Goal: Check status: Check status

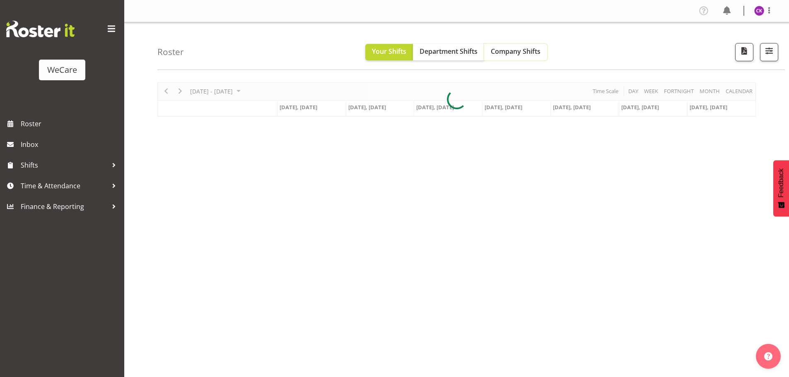
click at [516, 54] on span "Company Shifts" at bounding box center [516, 51] width 50 height 9
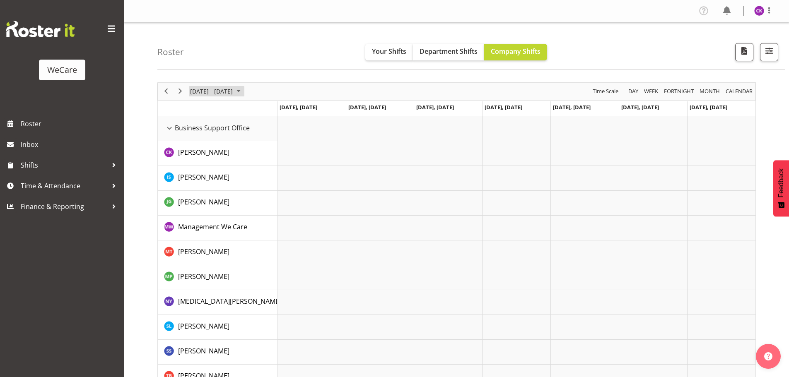
click at [239, 93] on span "June 2024" at bounding box center [239, 91] width 10 height 10
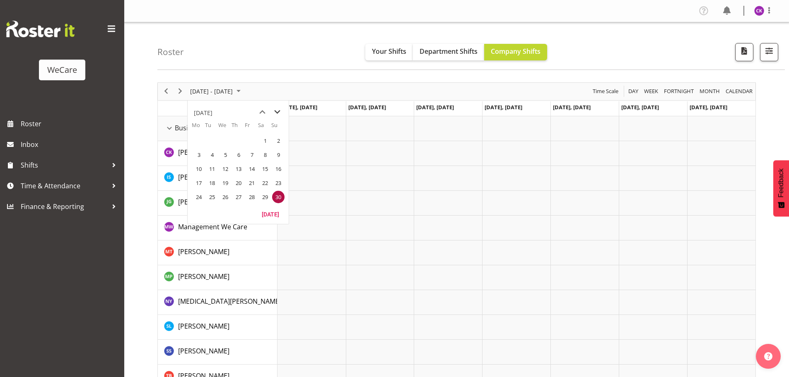
click at [280, 113] on span "next month" at bounding box center [277, 112] width 14 height 15
click at [278, 112] on span "next month" at bounding box center [277, 112] width 14 height 15
click at [277, 112] on span "next month" at bounding box center [277, 112] width 14 height 15
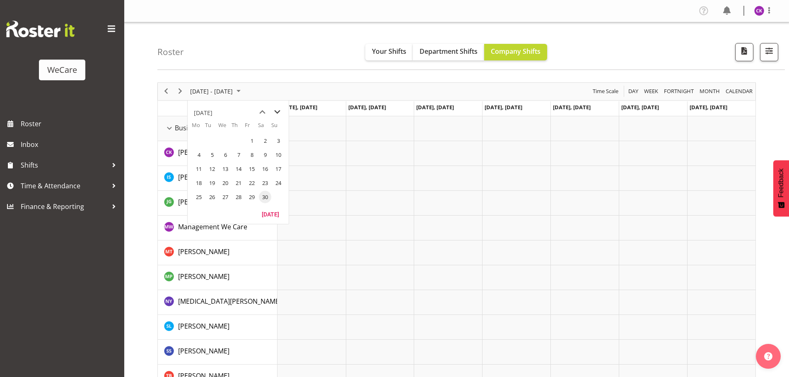
click at [277, 112] on span "next month" at bounding box center [277, 112] width 14 height 15
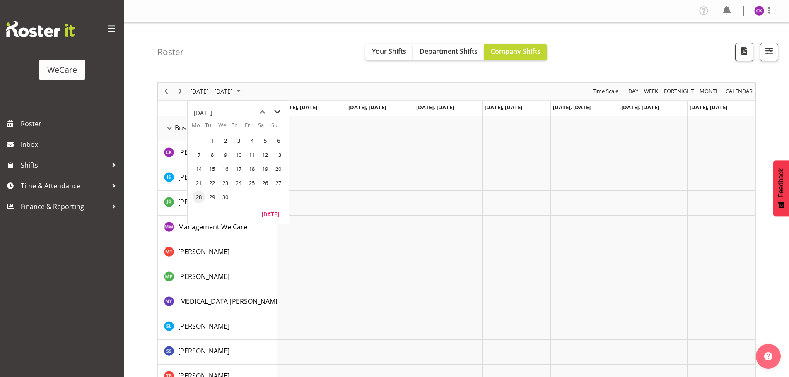
click at [277, 112] on span "next month" at bounding box center [277, 112] width 14 height 15
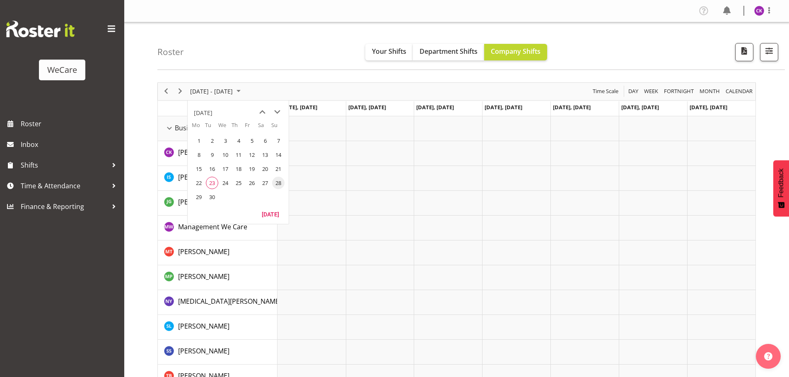
click at [212, 187] on span "23" at bounding box center [212, 183] width 12 height 12
